Goal: Task Accomplishment & Management: Use online tool/utility

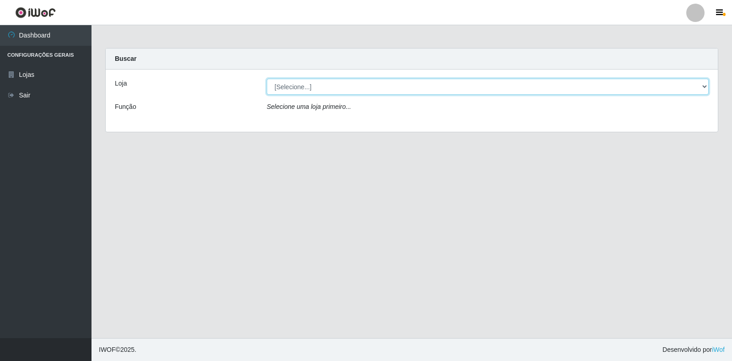
click at [290, 92] on select "[Selecione...] Atacado Vem - Loja 30 Laranjeiras Velha" at bounding box center [488, 87] width 442 height 16
select select "495"
click at [267, 79] on select "[Selecione...] Atacado Vem - Loja 30 Laranjeiras Velha" at bounding box center [488, 87] width 442 height 16
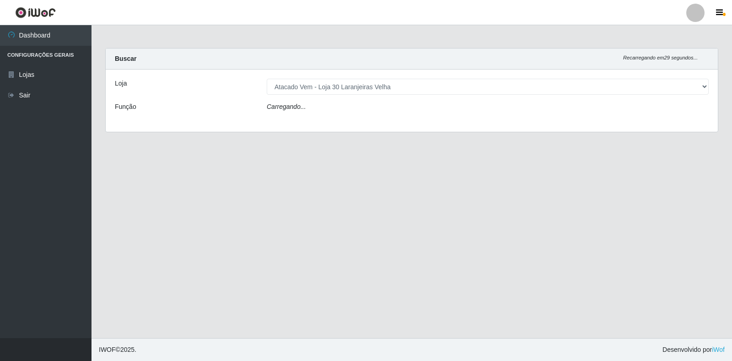
click at [290, 108] on icon "Carregando..." at bounding box center [286, 106] width 39 height 7
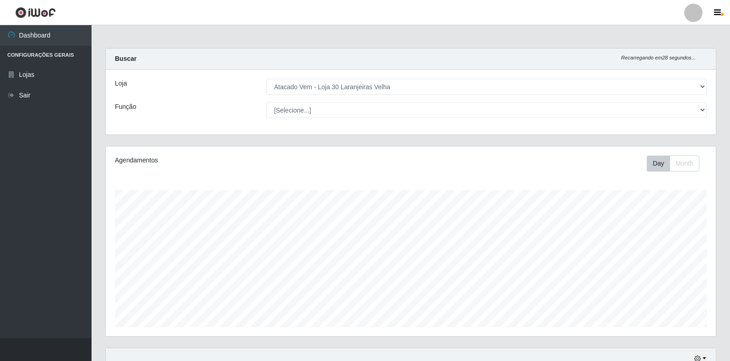
scroll to position [190, 610]
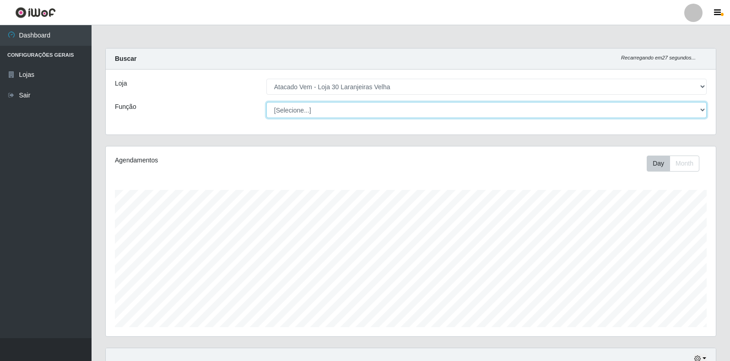
click at [335, 117] on select "[Selecione...] Repositor Repositor + Repositor ++" at bounding box center [486, 110] width 440 height 16
select select "24"
click at [266, 102] on select "[Selecione...] Repositor Repositor + Repositor ++" at bounding box center [486, 110] width 440 height 16
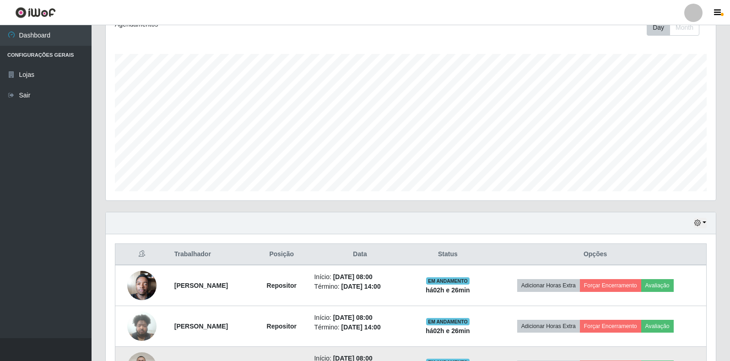
scroll to position [275, 0]
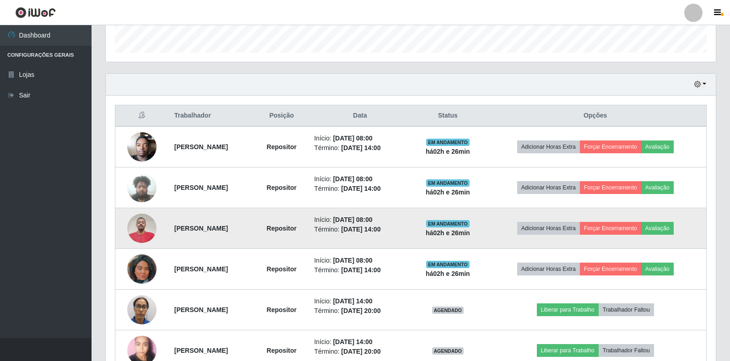
click at [135, 229] on img at bounding box center [141, 228] width 29 height 39
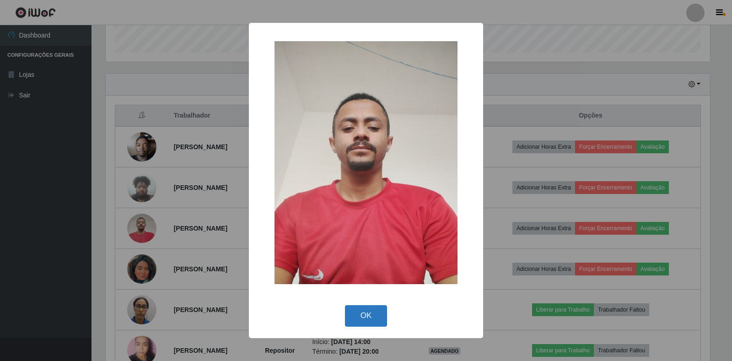
click at [364, 319] on button "OK" at bounding box center [366, 316] width 43 height 22
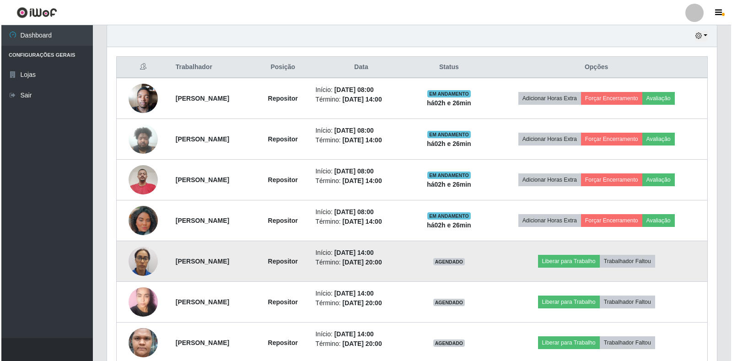
scroll to position [313, 0]
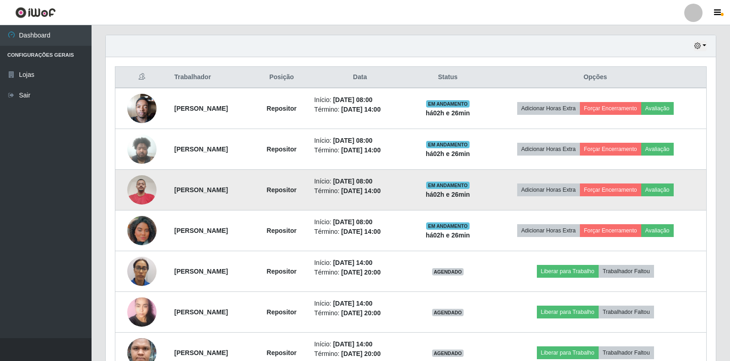
click at [145, 190] on img at bounding box center [141, 190] width 29 height 39
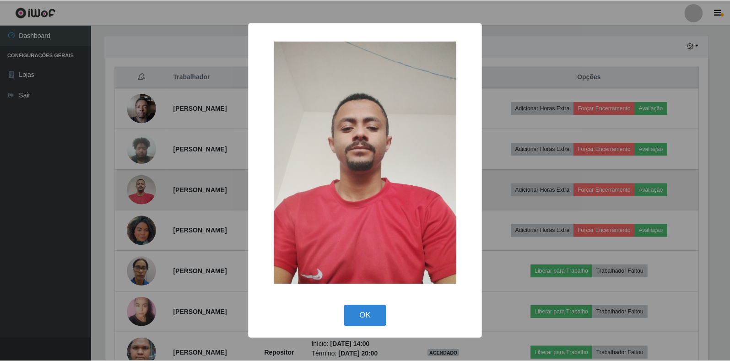
scroll to position [190, 605]
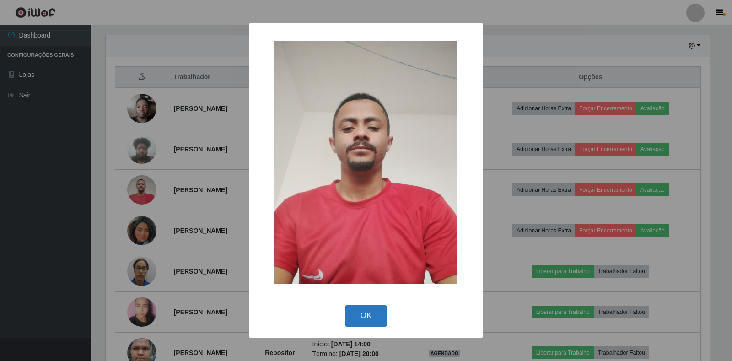
click at [358, 314] on button "OK" at bounding box center [366, 316] width 43 height 22
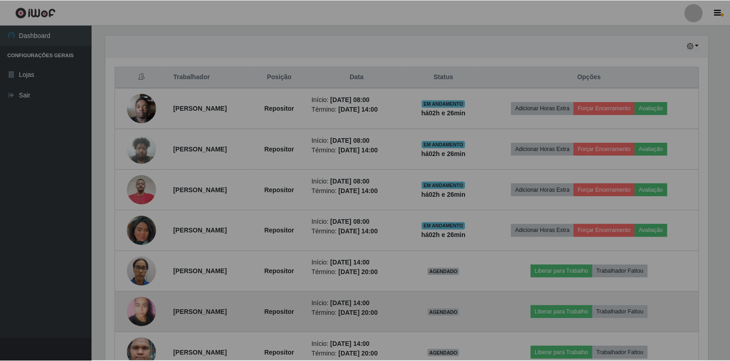
scroll to position [190, 610]
